Goal: Navigation & Orientation: Understand site structure

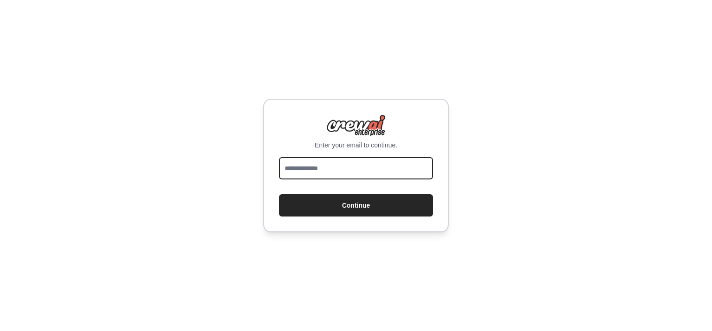
click at [340, 162] on input "email" at bounding box center [356, 168] width 154 height 22
type input "**********"
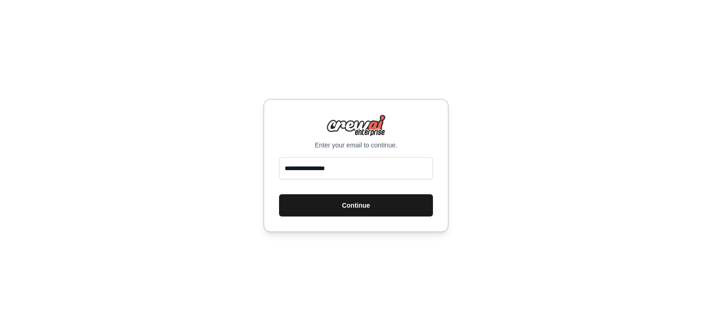
click at [364, 205] on button "Continue" at bounding box center [356, 205] width 154 height 22
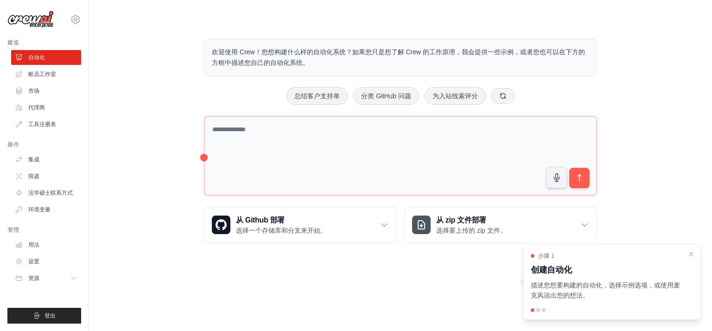
click at [550, 265] on font "创建自动化" at bounding box center [551, 269] width 41 height 9
click at [537, 311] on div at bounding box center [539, 310] width 4 height 4
click at [538, 309] on div at bounding box center [539, 310] width 4 height 4
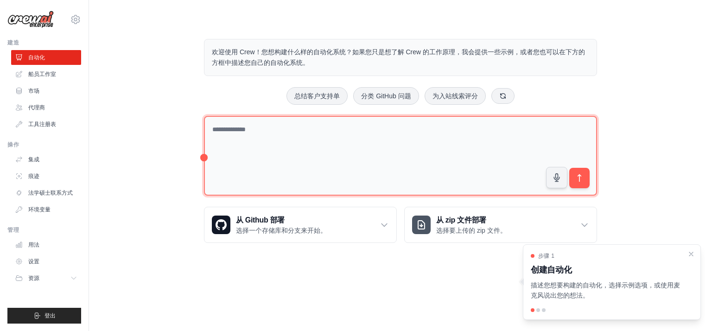
click at [484, 137] on textarea at bounding box center [400, 156] width 393 height 80
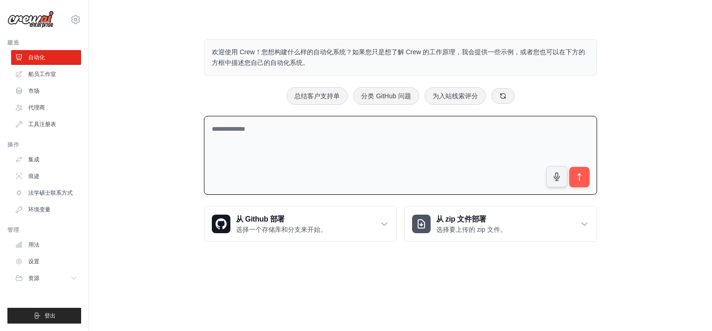
click at [441, 138] on textarea at bounding box center [400, 155] width 393 height 79
click at [364, 152] on textarea at bounding box center [400, 155] width 393 height 79
type textarea "*"
type textarea "***"
click at [66, 192] on font "法学硕士联系方式" at bounding box center [51, 193] width 45 height 6
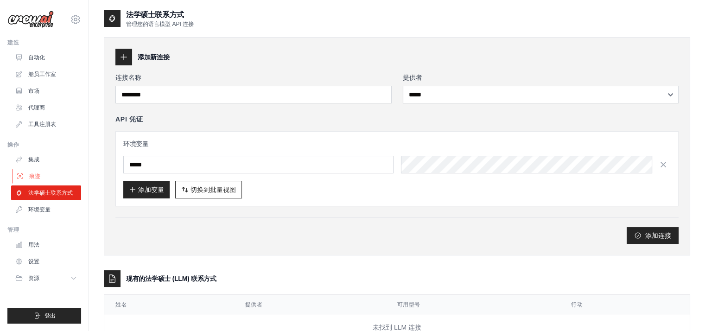
click at [43, 178] on link "痕迹" at bounding box center [47, 176] width 70 height 15
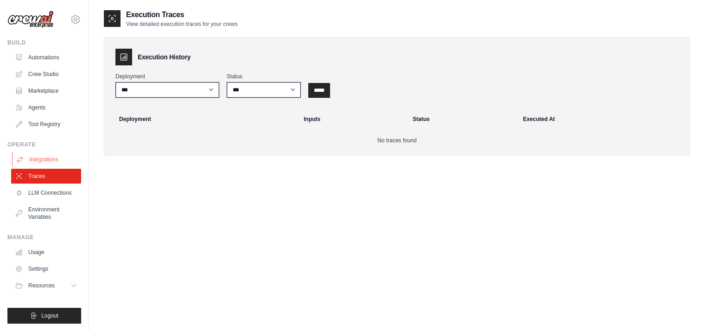
click at [45, 159] on link "Integrations" at bounding box center [47, 159] width 70 height 15
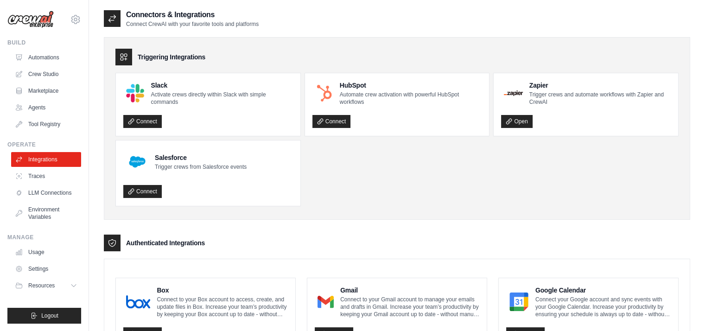
click at [47, 122] on link "Tool Registry" at bounding box center [46, 124] width 70 height 15
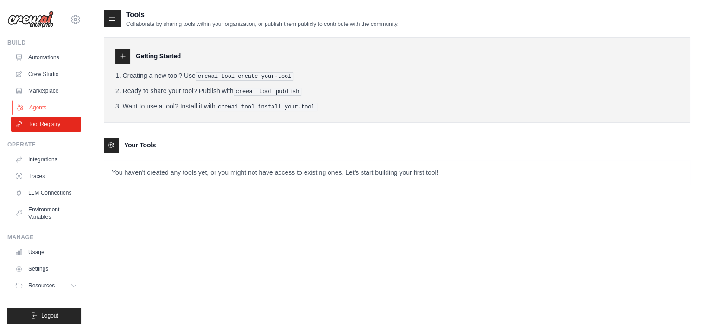
click at [46, 103] on link "Agents" at bounding box center [47, 107] width 70 height 15
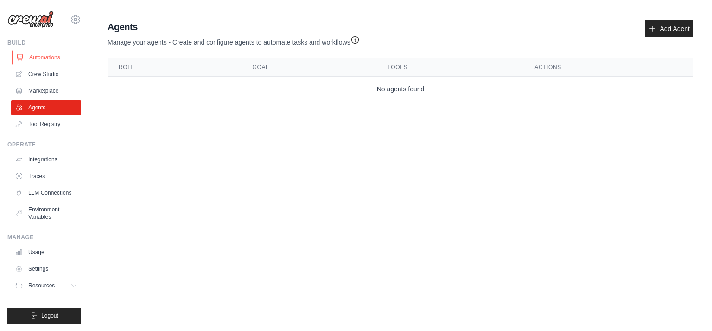
click at [45, 59] on link "Automations" at bounding box center [47, 57] width 70 height 15
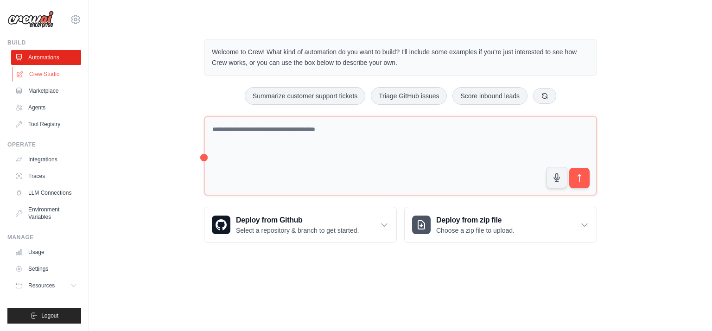
click at [52, 75] on link "Crew Studio" at bounding box center [47, 74] width 70 height 15
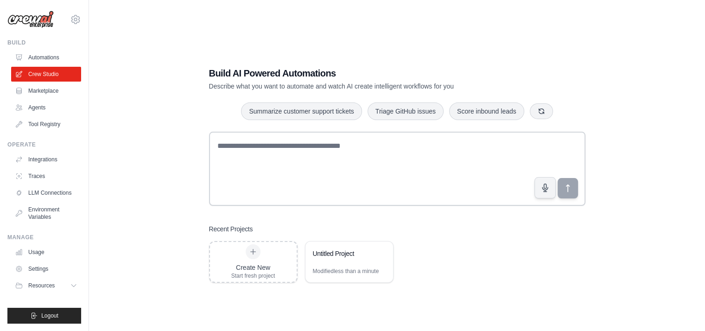
click at [659, 182] on div "Build AI Powered Automations Describe what you want to automate and watch AI cr…" at bounding box center [397, 174] width 587 height 331
